Goal: Task Accomplishment & Management: Complete application form

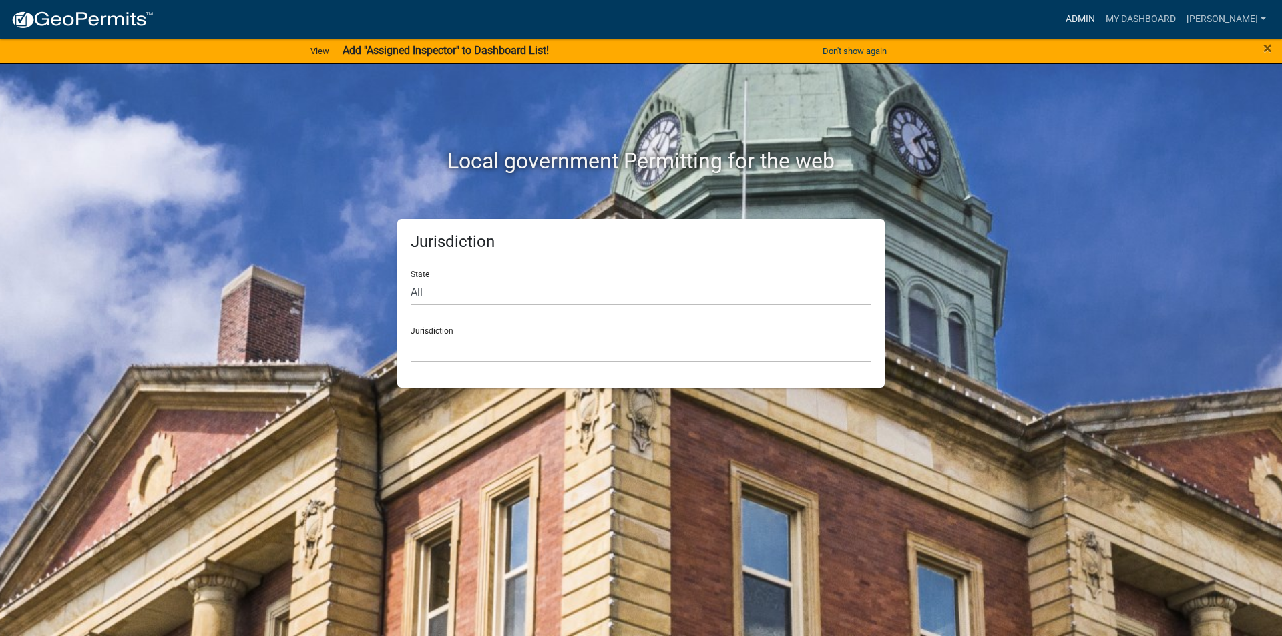
drag, startPoint x: 1087, startPoint y: 17, endPoint x: 1081, endPoint y: 27, distance: 11.9
click at [1086, 18] on link "Admin" at bounding box center [1080, 19] width 40 height 25
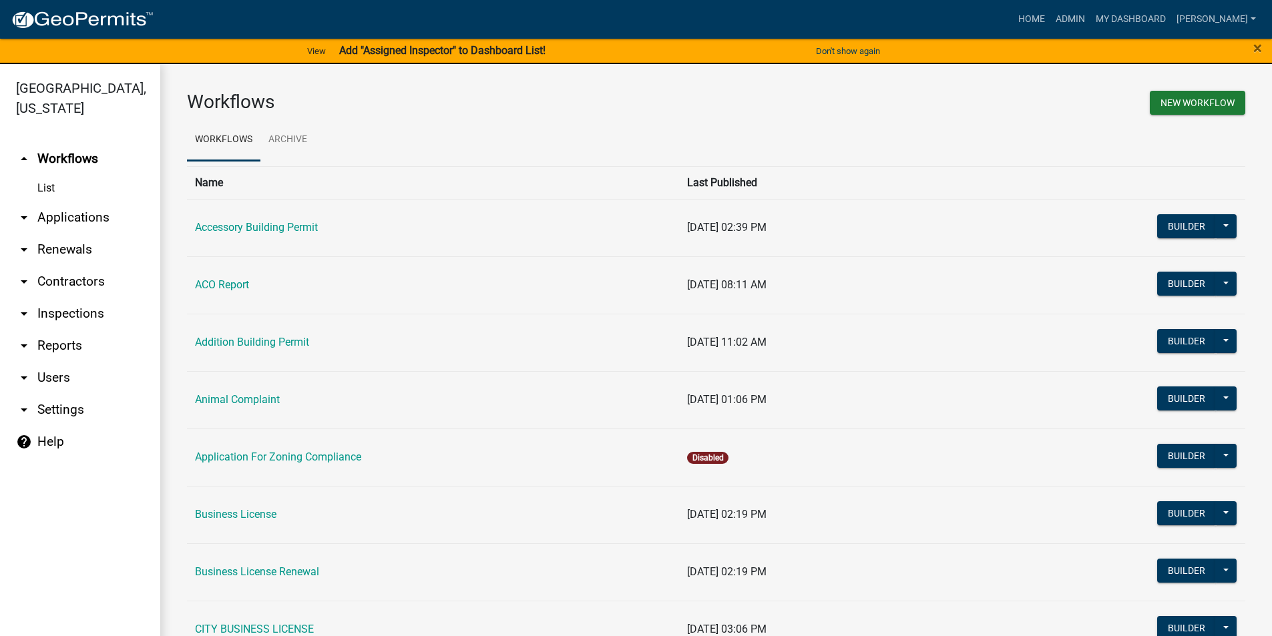
click at [73, 214] on link "arrow_drop_down Applications" at bounding box center [80, 218] width 160 height 32
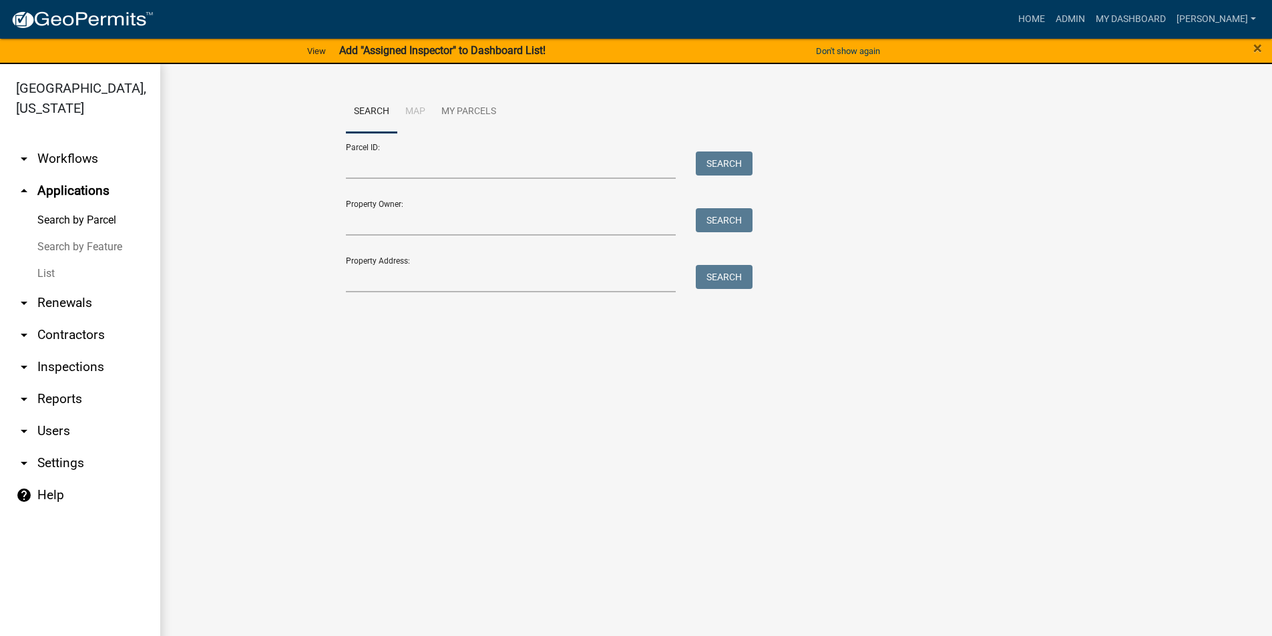
click at [53, 269] on link "List" at bounding box center [80, 273] width 160 height 27
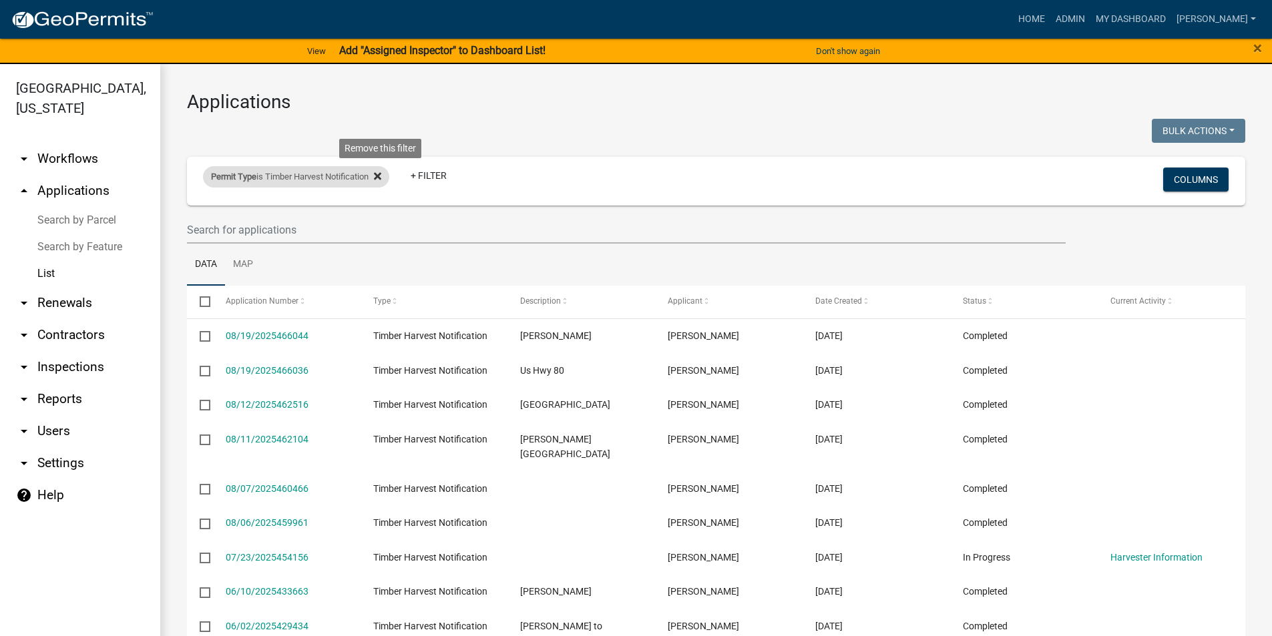
click at [381, 178] on icon at bounding box center [377, 176] width 7 height 7
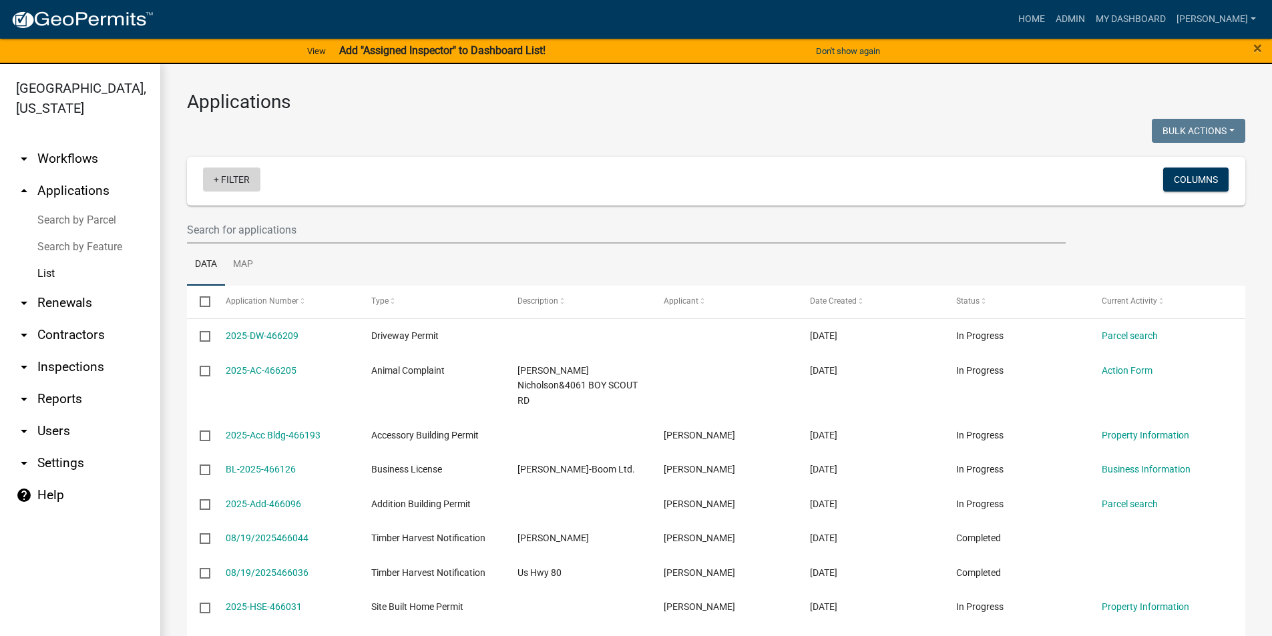
click at [250, 178] on link "+ Filter" at bounding box center [231, 180] width 57 height 24
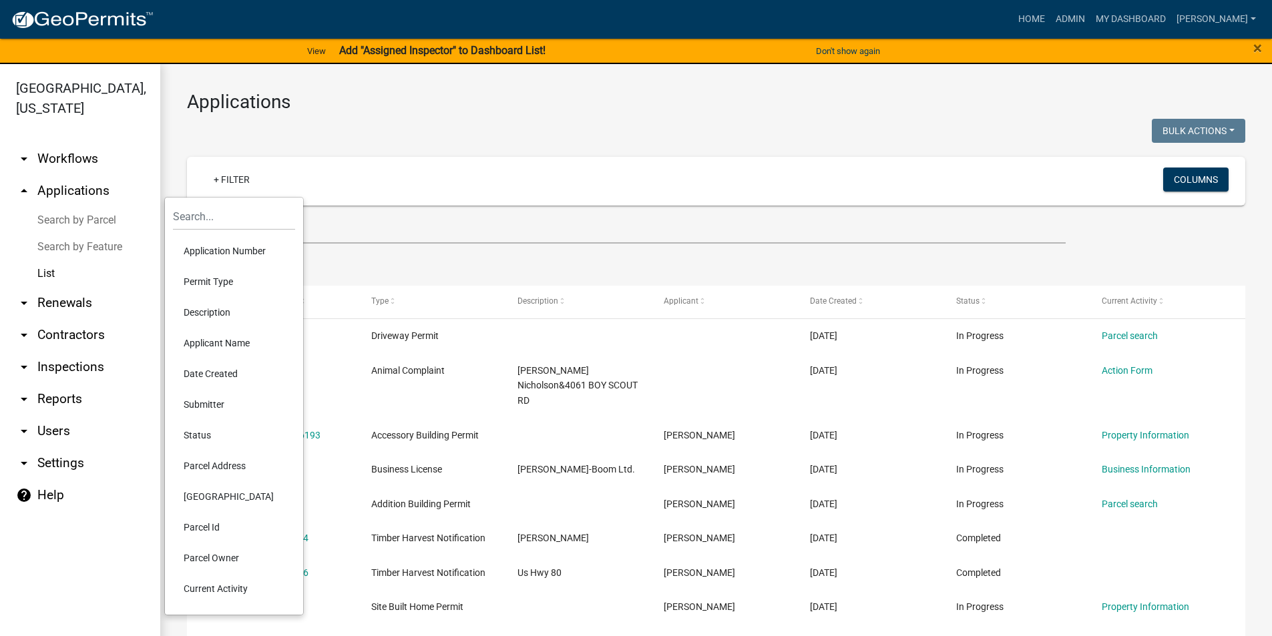
click at [218, 274] on li "Permit Type" at bounding box center [234, 281] width 122 height 31
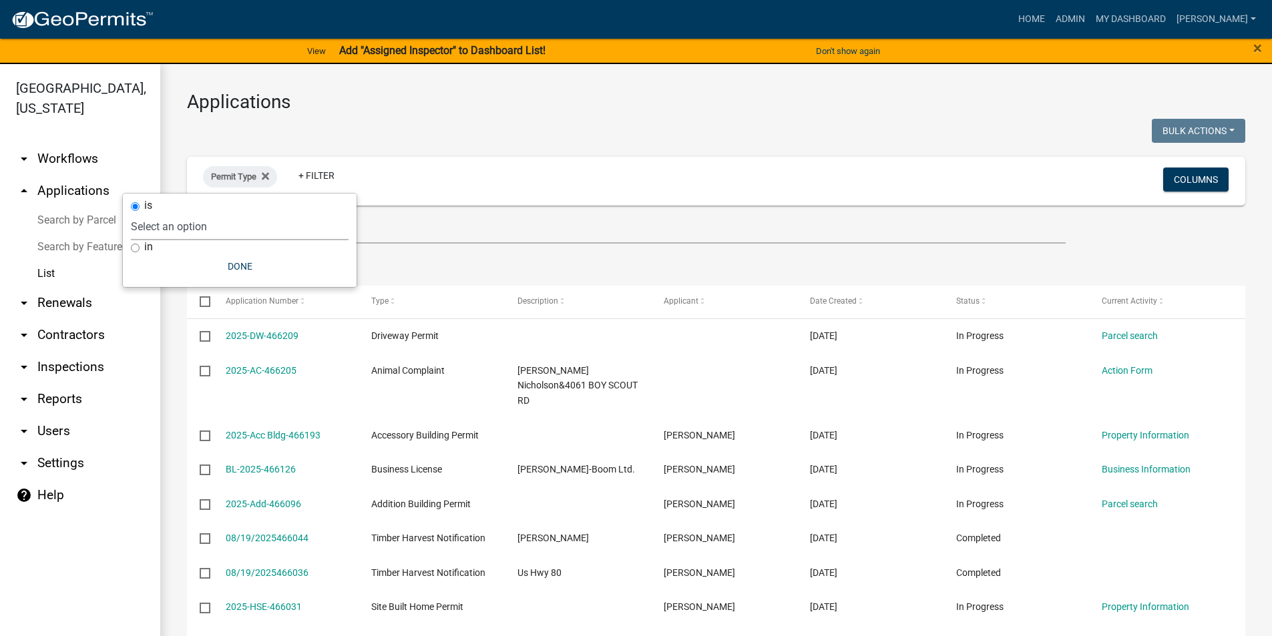
click at [214, 228] on select "Select an option Accessory Building Permit ACO Report Addition Building Permit …" at bounding box center [240, 226] width 218 height 27
select select "8a3a9a7d-d7f9-42f0-9741-3b4095b7bc8e"
click at [162, 213] on select "Select an option Accessory Building Permit ACO Report Addition Building Permit …" at bounding box center [240, 226] width 218 height 27
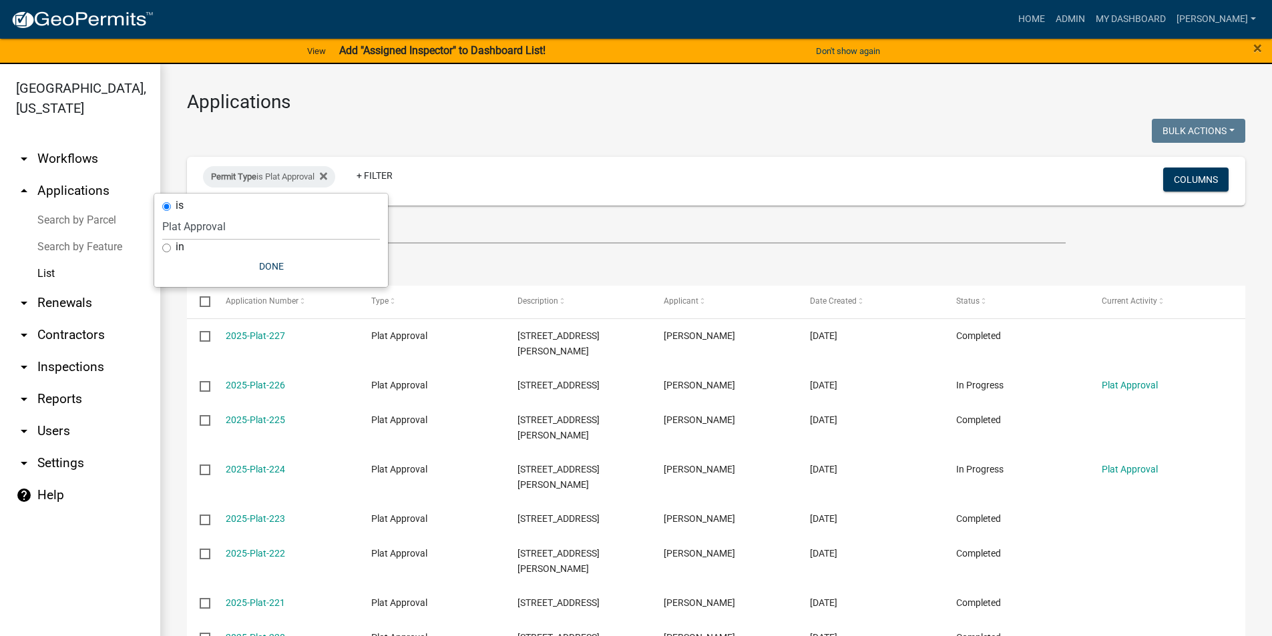
click at [510, 182] on div "Permit Type is Plat Approval + Filter" at bounding box center [542, 181] width 698 height 35
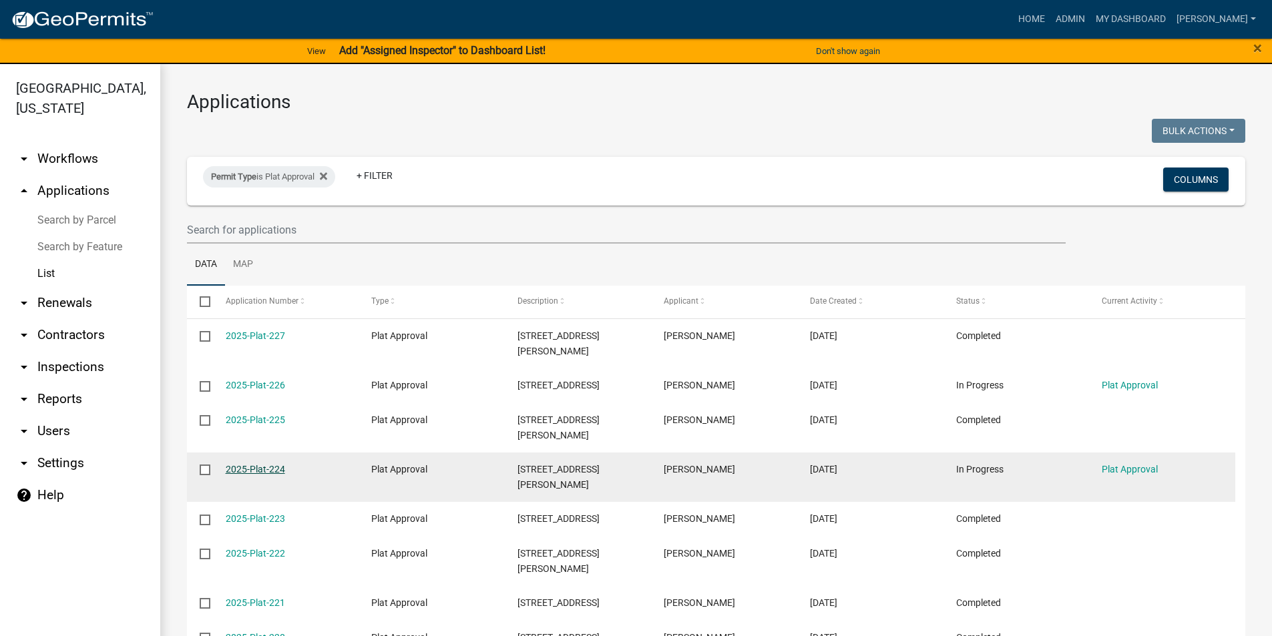
click at [260, 464] on link "2025-Plat-224" at bounding box center [255, 469] width 59 height 11
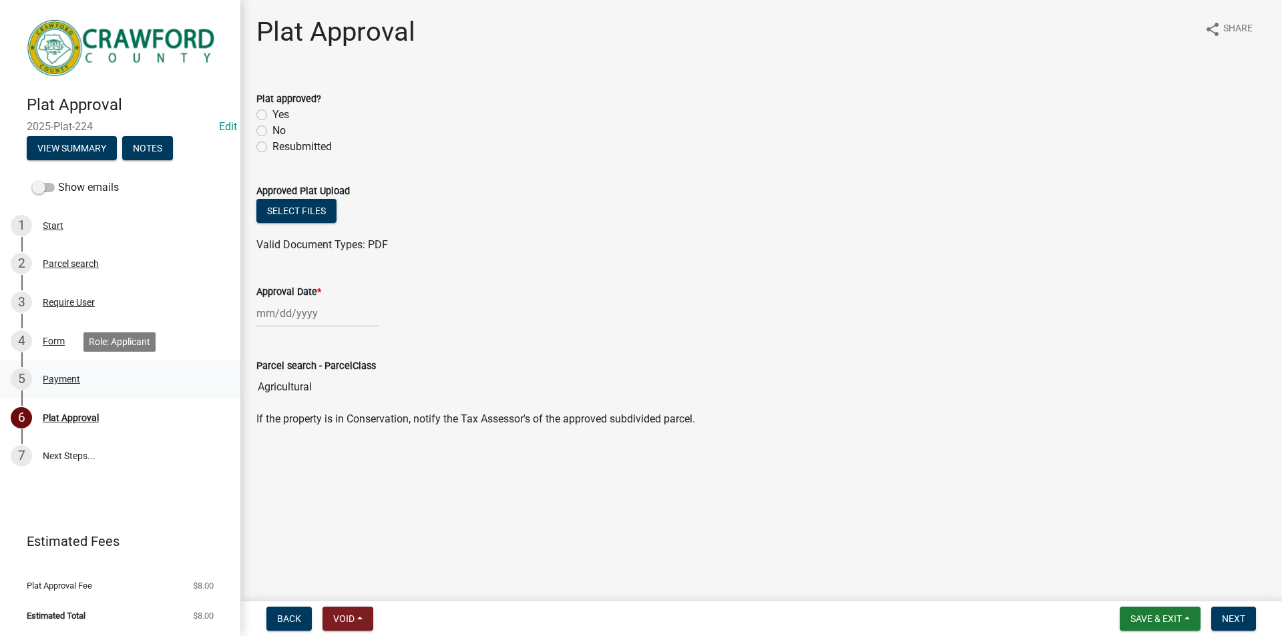
click at [60, 381] on div "Payment" at bounding box center [61, 378] width 37 height 9
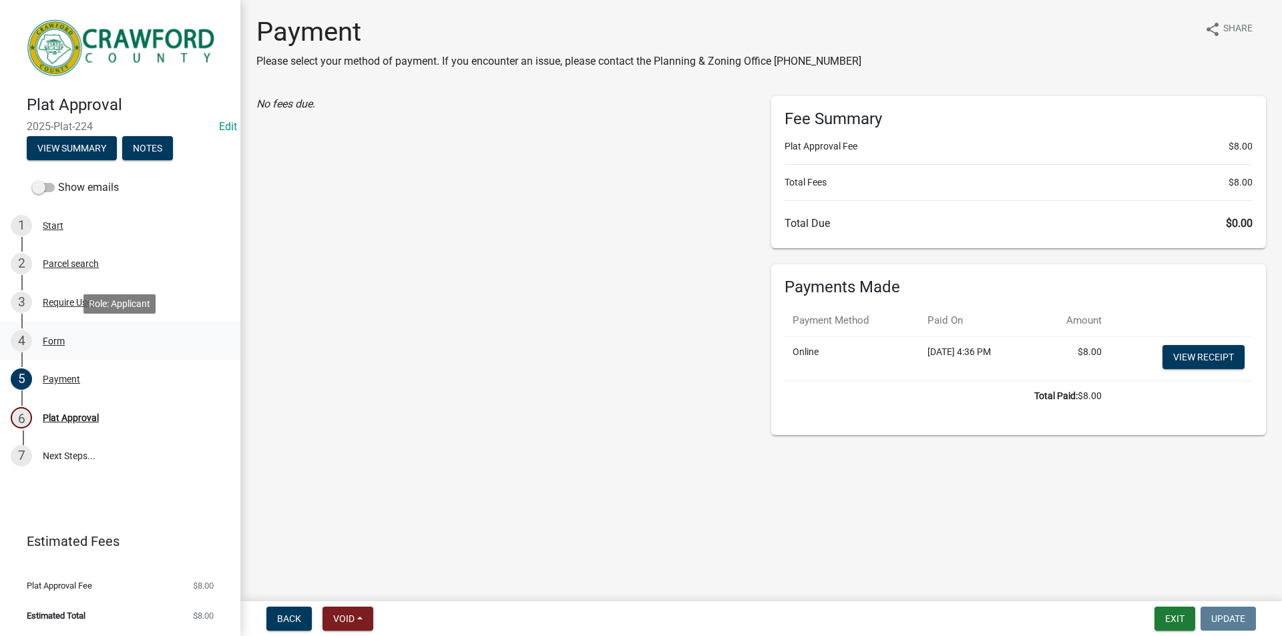
click at [54, 339] on div "Form" at bounding box center [54, 340] width 22 height 9
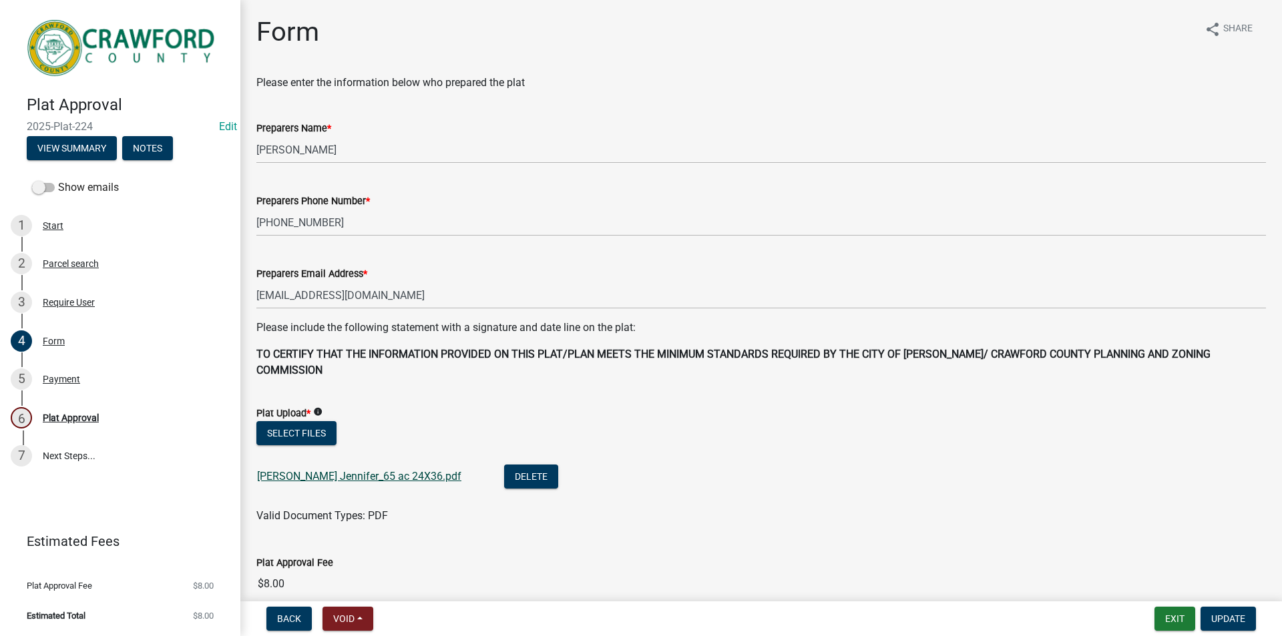
click at [276, 470] on link "[PERSON_NAME] Jennifer_65 ac 24X36.pdf" at bounding box center [359, 476] width 204 height 13
click at [85, 422] on div "Plat Approval" at bounding box center [71, 417] width 56 height 9
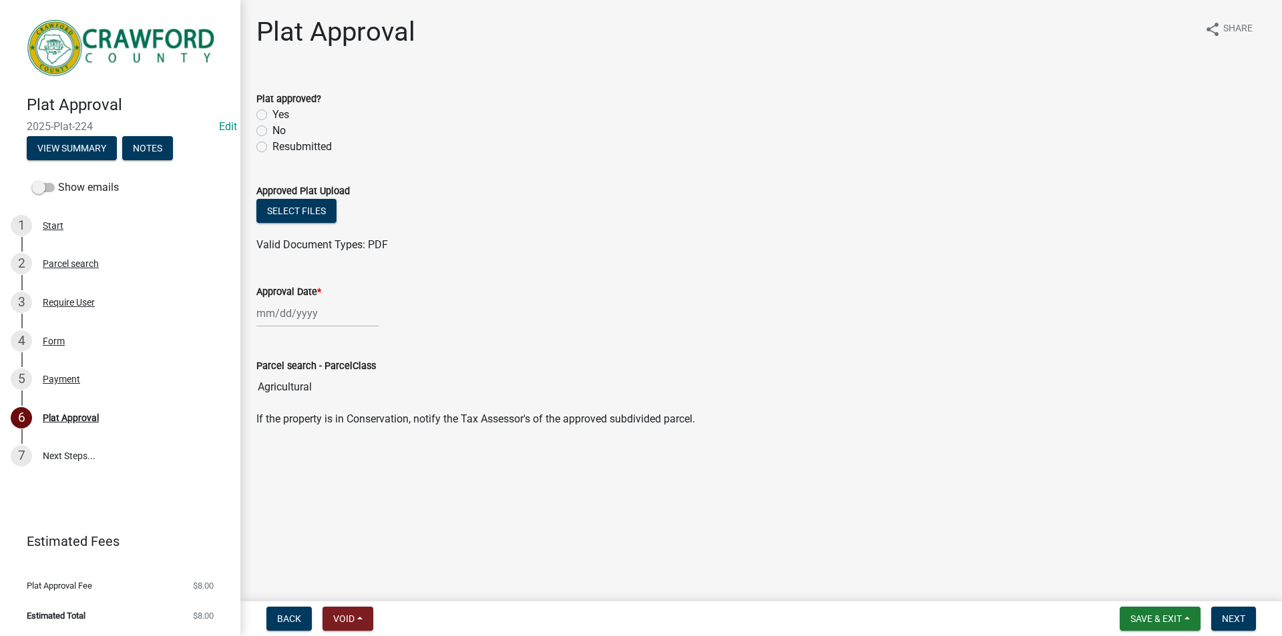
click at [272, 114] on label "Yes" at bounding box center [280, 115] width 17 height 16
click at [272, 114] on input "Yes" at bounding box center [276, 111] width 9 height 9
radio input "true"
click at [310, 216] on button "Select files" at bounding box center [296, 211] width 80 height 24
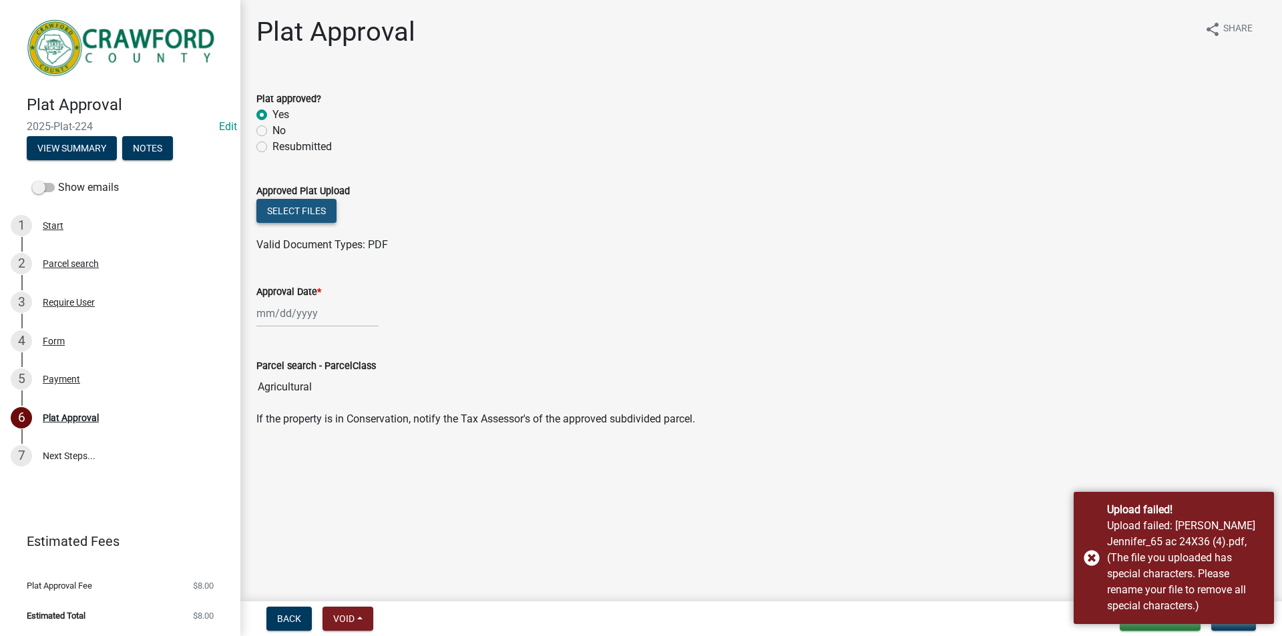
click at [305, 213] on button "Select files" at bounding box center [296, 211] width 80 height 24
click at [312, 205] on button "Select files" at bounding box center [296, 211] width 80 height 24
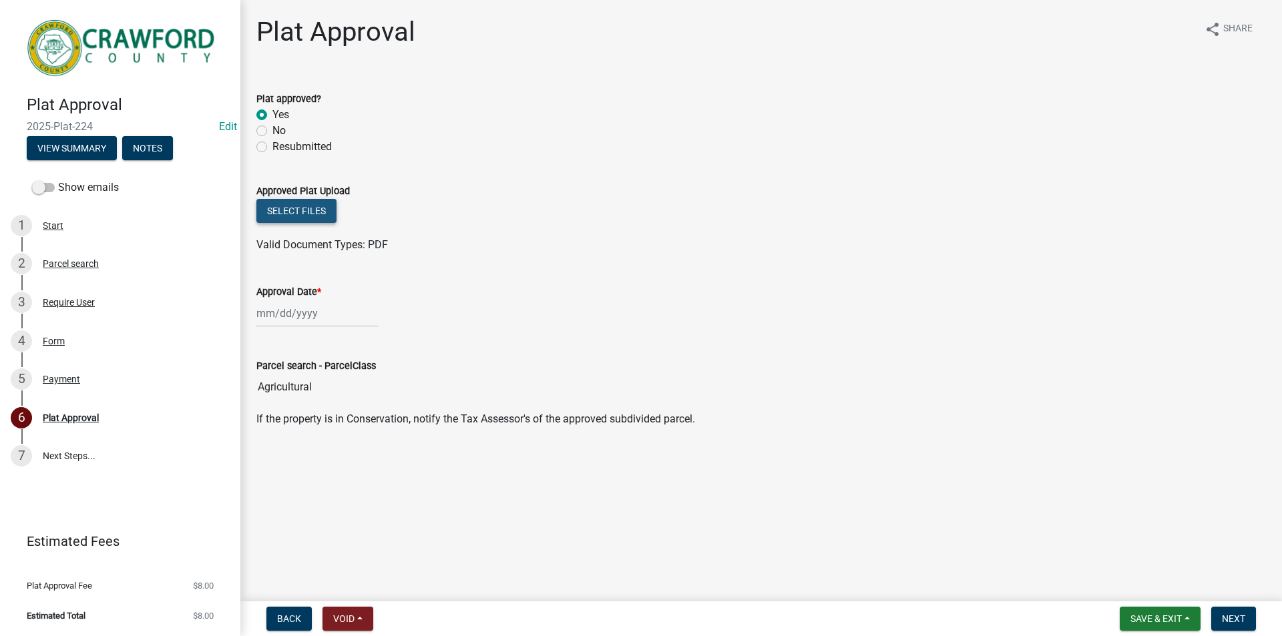
click at [306, 204] on button "Select files" at bounding box center [296, 211] width 80 height 24
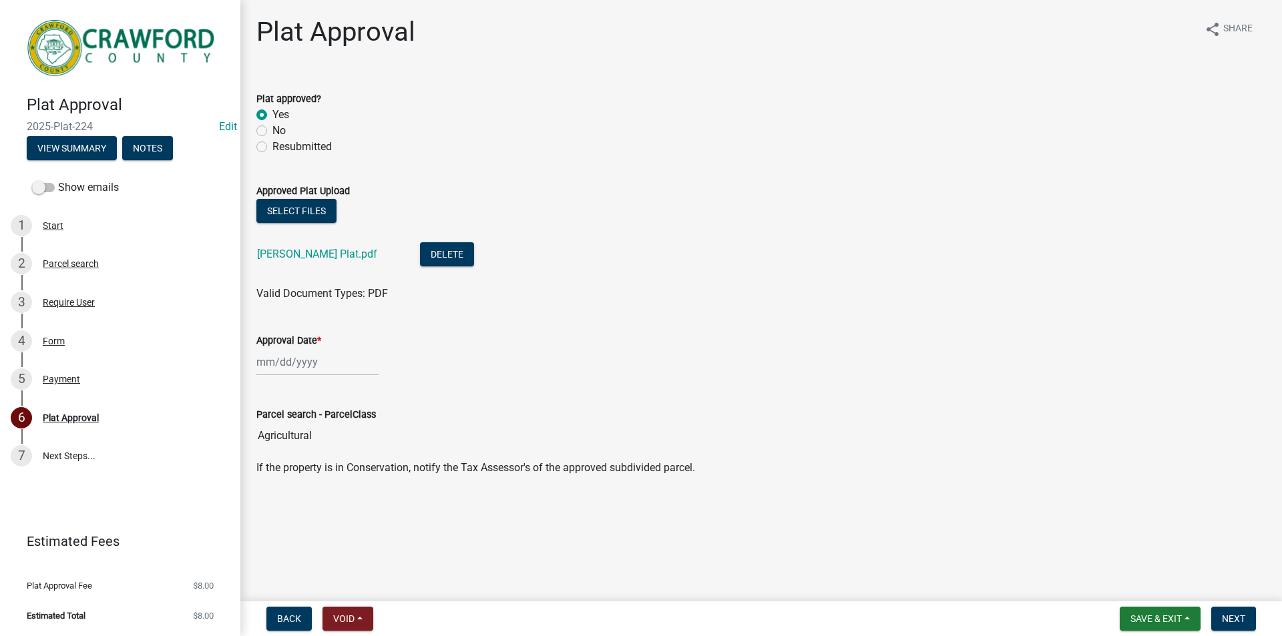
click at [300, 365] on div at bounding box center [317, 361] width 122 height 27
select select "8"
select select "2025"
click at [294, 495] on div "19" at bounding box center [290, 497] width 21 height 21
type input "[DATE]"
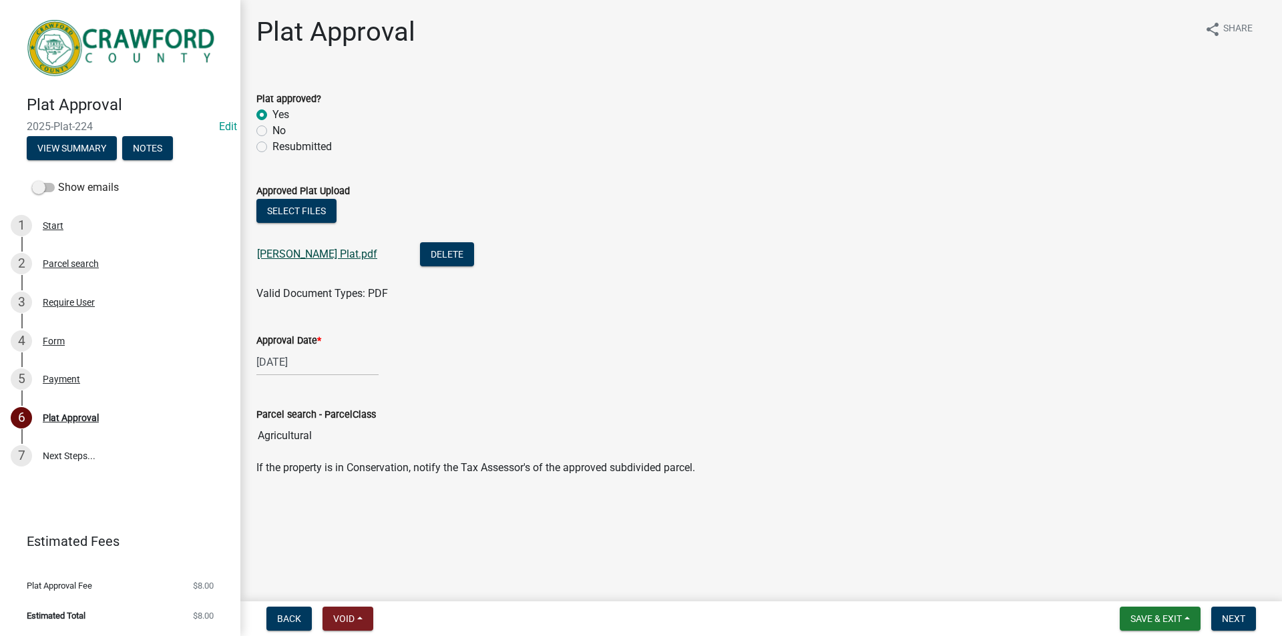
click at [296, 257] on link "[PERSON_NAME] Plat.pdf" at bounding box center [317, 254] width 120 height 13
click at [1234, 620] on span "Next" at bounding box center [1233, 618] width 23 height 11
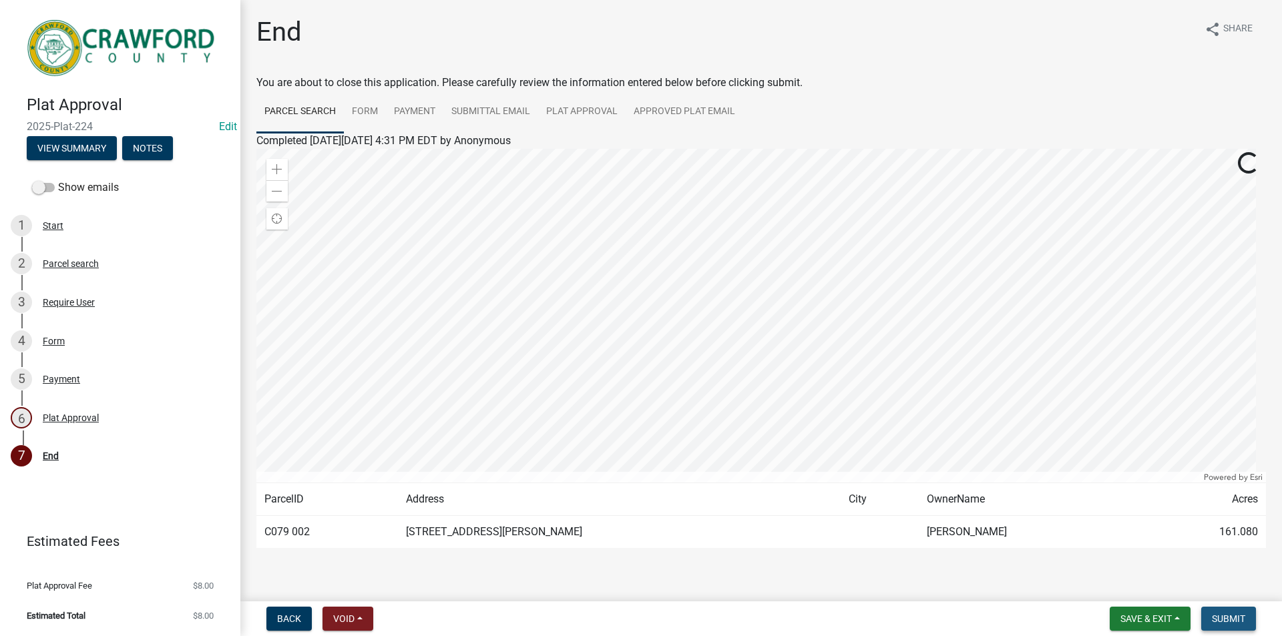
click at [1234, 619] on span "Submit" at bounding box center [1228, 618] width 33 height 11
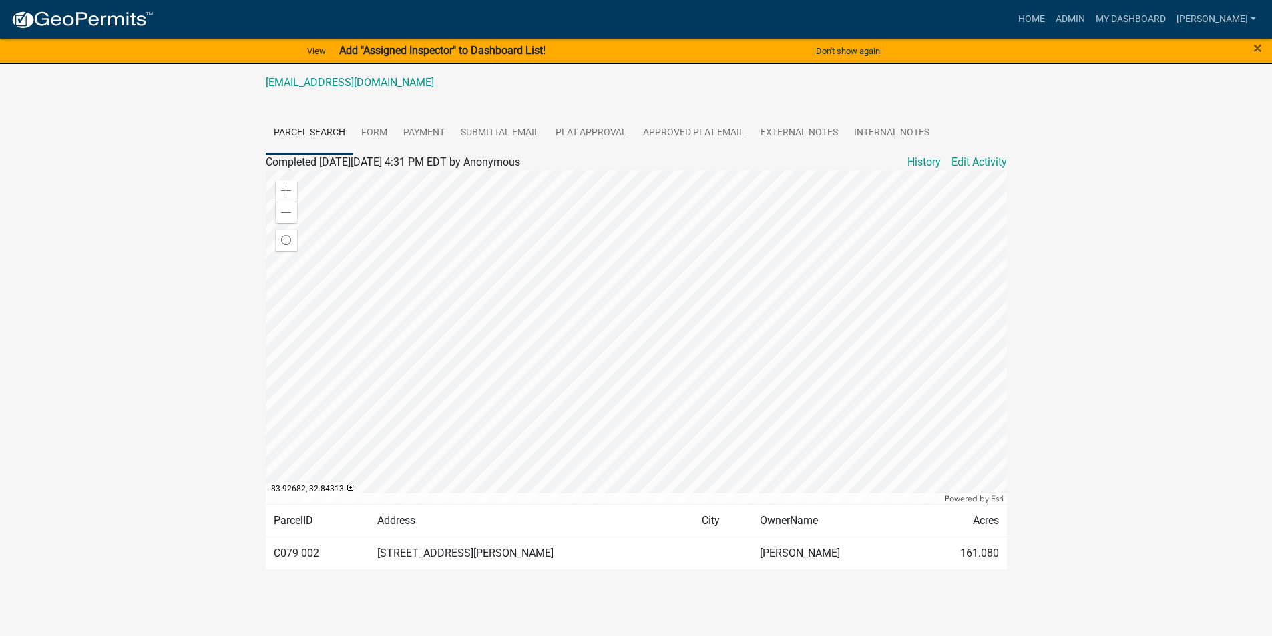
scroll to position [71, 0]
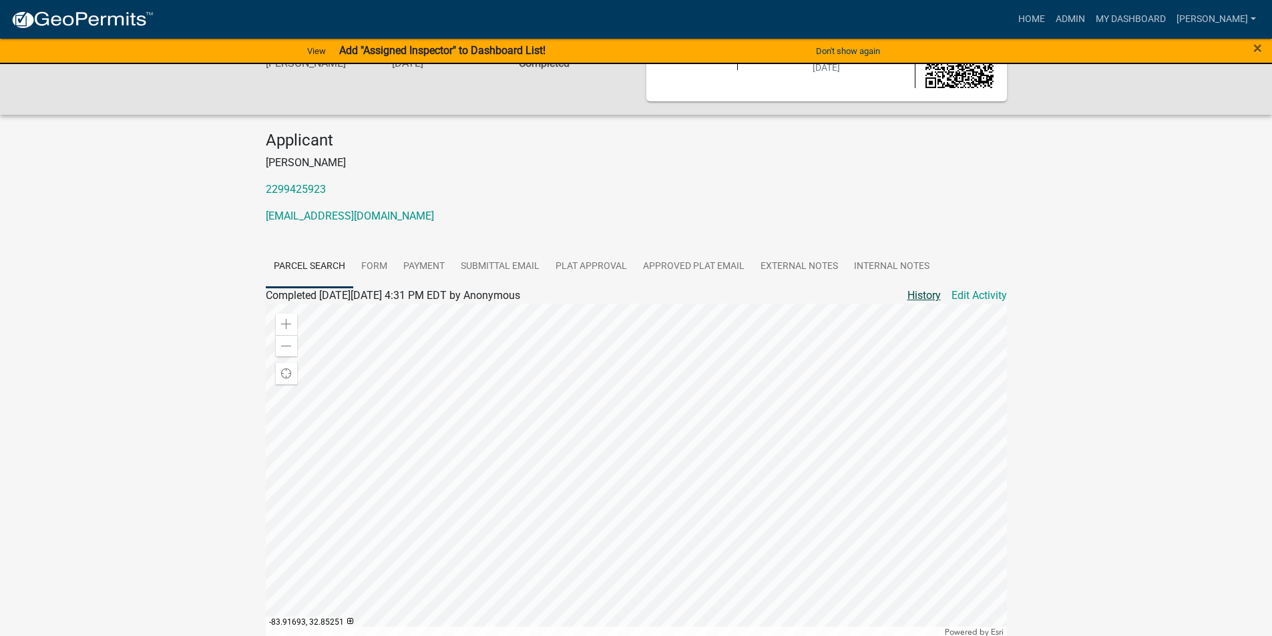
click at [933, 293] on link "History" at bounding box center [923, 296] width 33 height 16
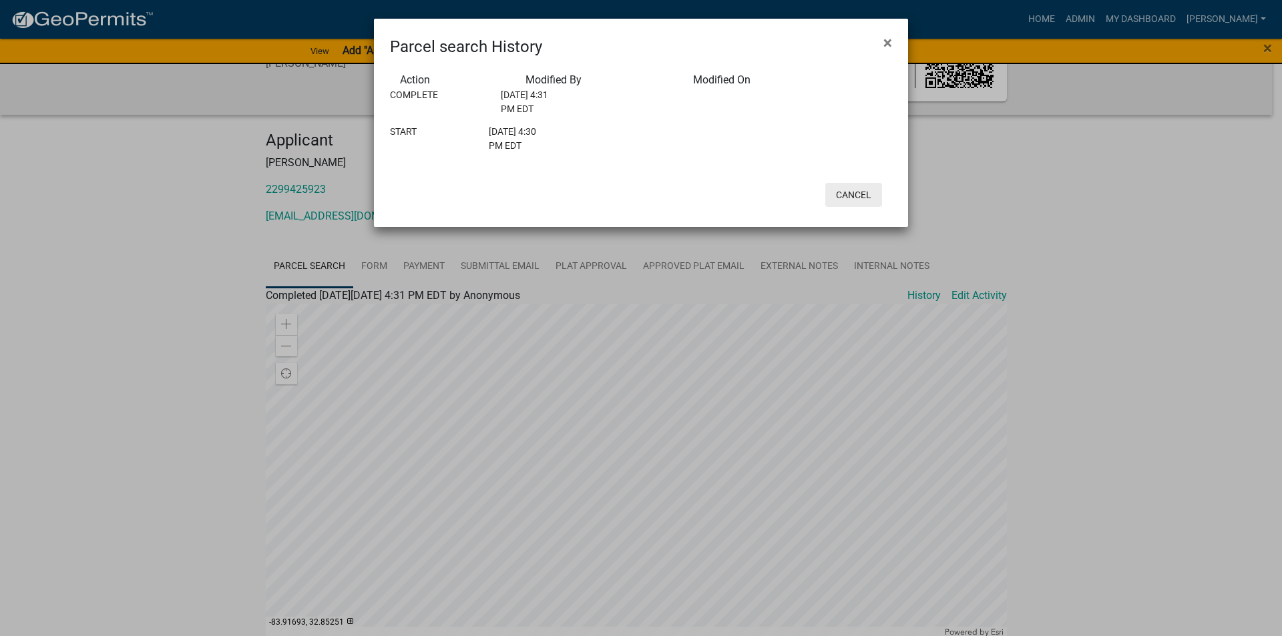
click at [850, 207] on button "Cancel" at bounding box center [853, 195] width 57 height 24
